Goal: Find specific page/section: Find specific page/section

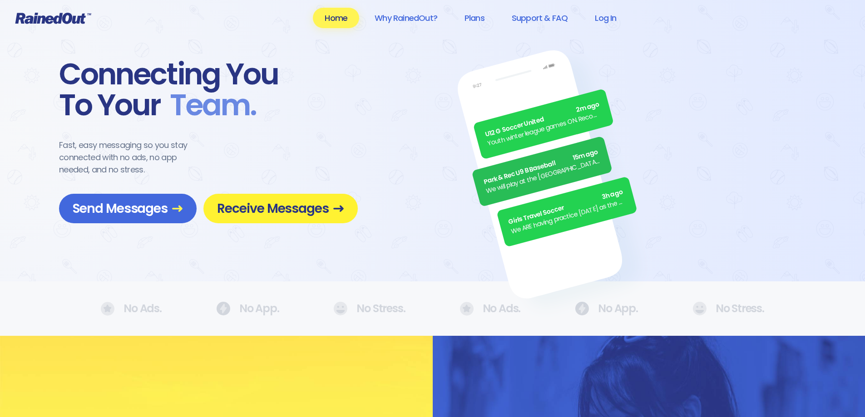
click at [260, 211] on span "Receive Messages" at bounding box center [280, 209] width 127 height 16
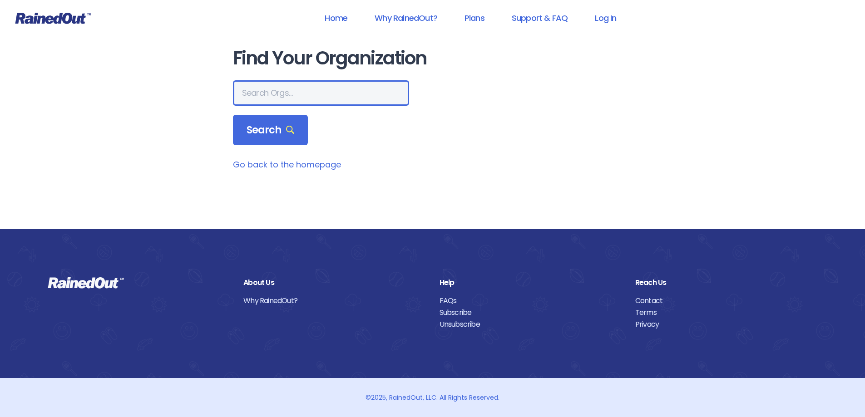
click at [308, 99] on input "text" at bounding box center [321, 92] width 176 height 25
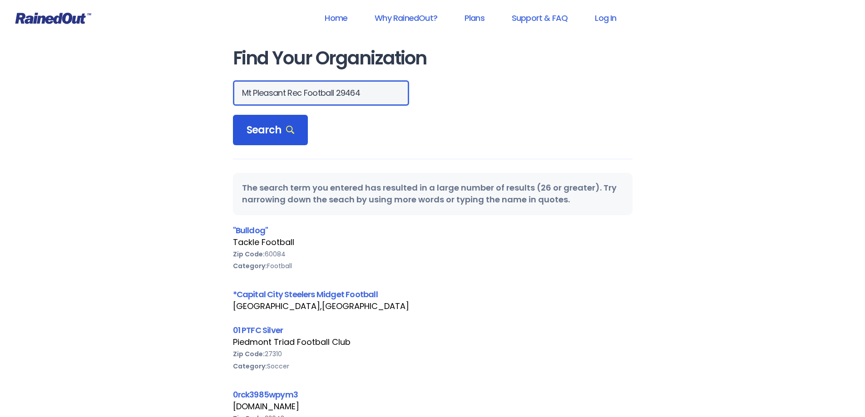
scroll to position [0, 15]
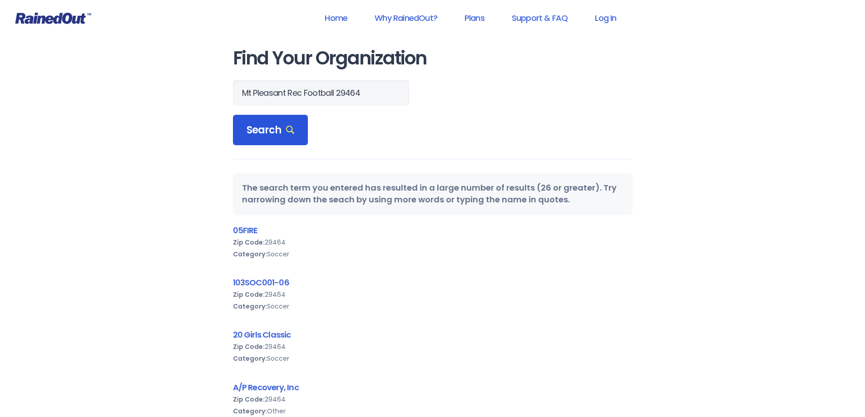
click at [282, 126] on span "Search" at bounding box center [271, 130] width 48 height 13
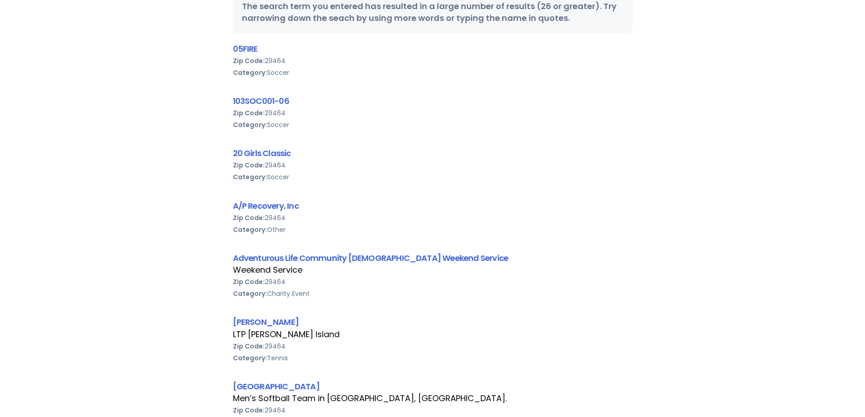
scroll to position [0, 0]
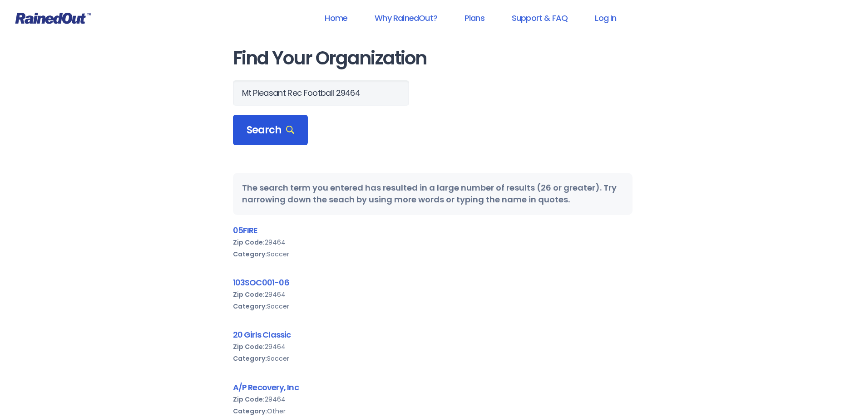
click at [264, 134] on span "Search" at bounding box center [271, 130] width 48 height 13
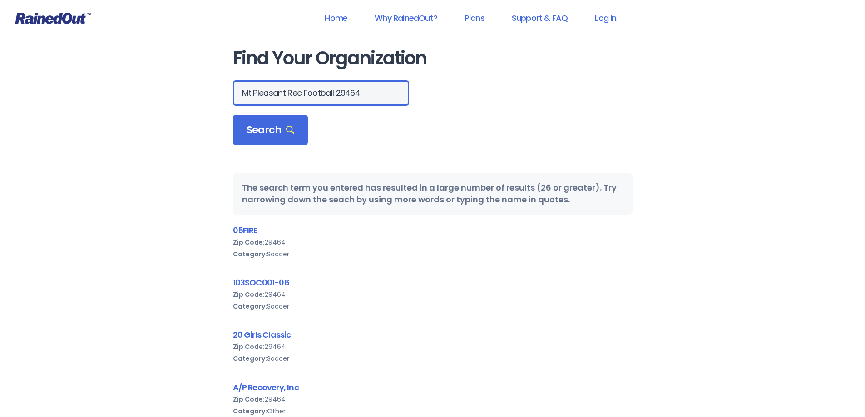
drag, startPoint x: 336, startPoint y: 92, endPoint x: 304, endPoint y: 92, distance: 31.8
click at [304, 92] on input "Mt Pleasant Rec Football 29464" at bounding box center [321, 92] width 176 height 25
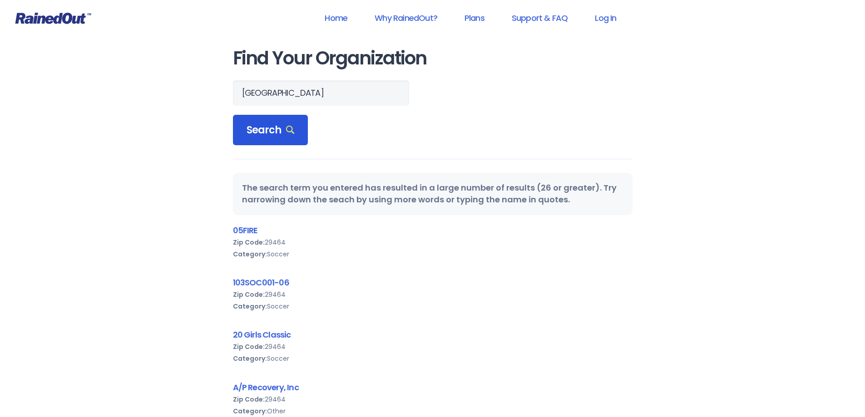
click at [274, 124] on span "Search" at bounding box center [271, 130] width 48 height 13
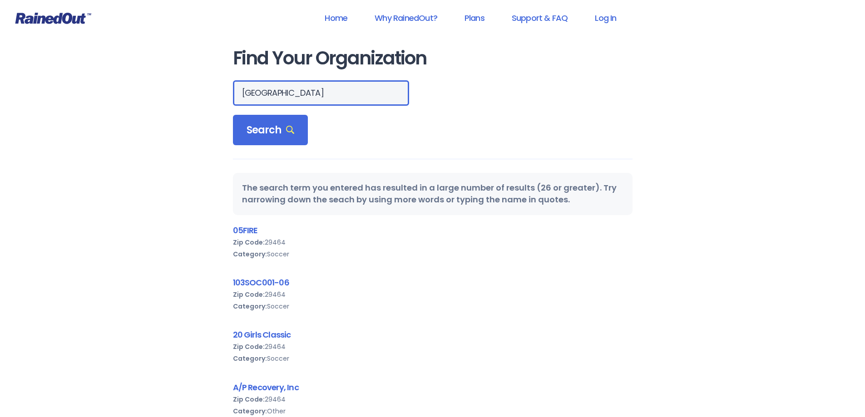
click at [335, 94] on input "[GEOGRAPHIC_DATA]" at bounding box center [321, 92] width 176 height 25
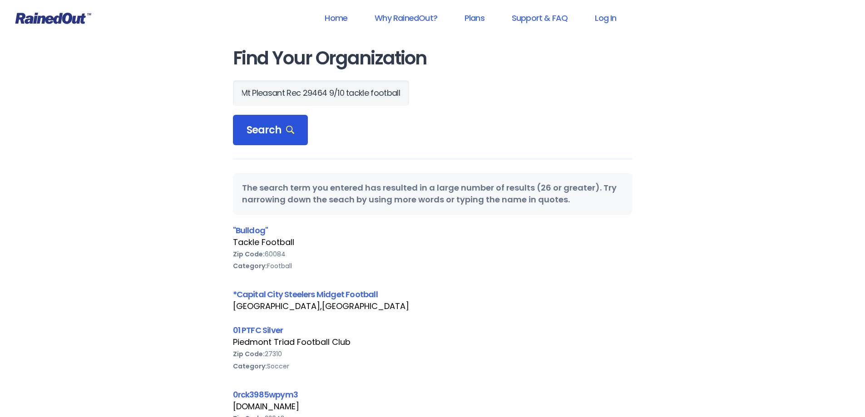
click at [267, 140] on div "Search" at bounding box center [270, 130] width 75 height 31
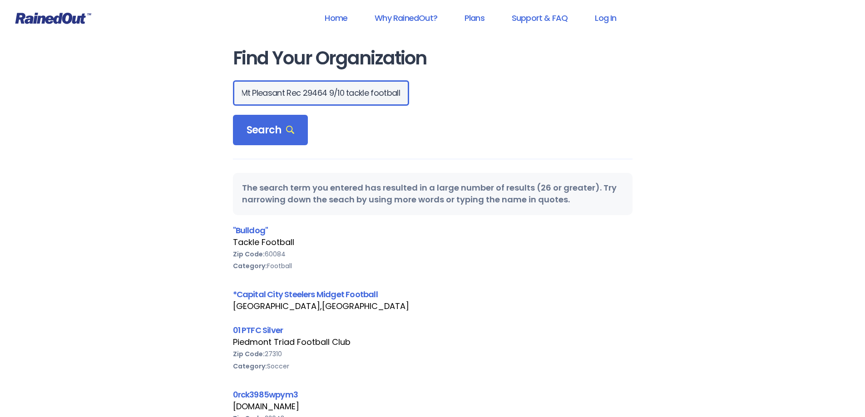
scroll to position [0, 0]
drag, startPoint x: 347, startPoint y: 91, endPoint x: 215, endPoint y: 99, distance: 132.0
type input "tackle football"
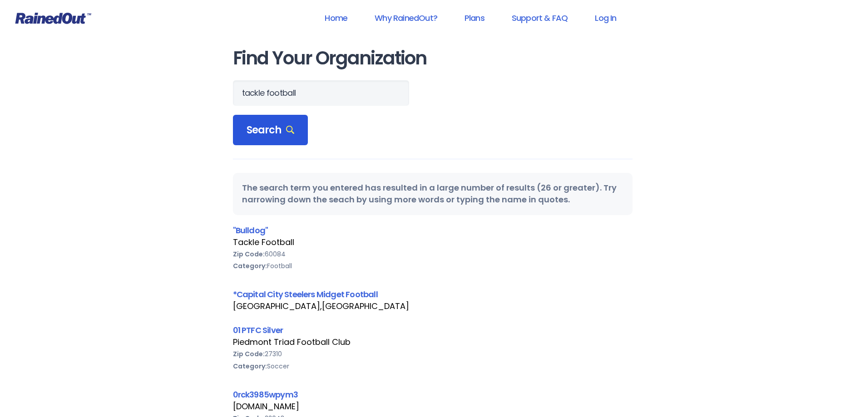
click at [251, 132] on span "Search" at bounding box center [271, 130] width 48 height 13
